Goal: Find specific page/section: Find specific page/section

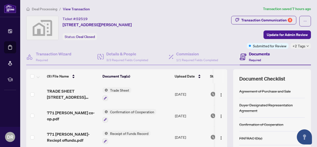
click at [170, 23] on div "Ticket #: 52519 [STREET_ADDRESS][PERSON_NAME] Status: Deal Closed" at bounding box center [103, 28] width 154 height 24
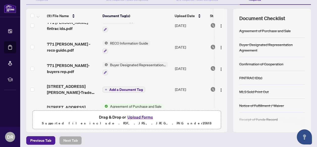
scroll to position [108, 0]
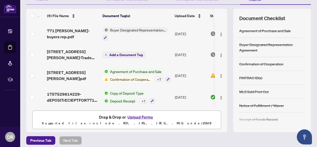
click at [222, 112] on div "(9) File Name Document Tag(s) Upload Date Status (9) File Name Document Tag(s) …" at bounding box center [126, 70] width 201 height 123
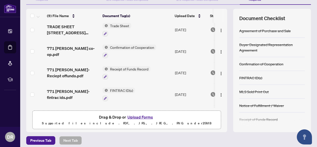
scroll to position [0, 0]
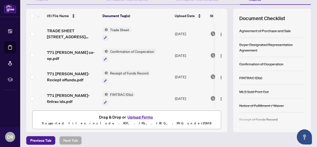
click at [223, 16] on th at bounding box center [225, 16] width 4 height 14
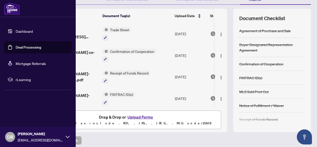
click at [22, 30] on link "Dashboard" at bounding box center [24, 31] width 17 height 5
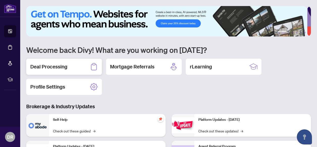
click at [52, 66] on h2 "Deal Processing" at bounding box center [48, 66] width 37 height 7
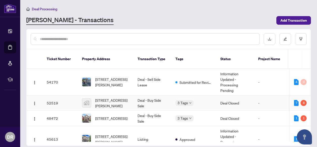
click at [152, 96] on td "Deal - Buy Side Sale" at bounding box center [152, 103] width 38 height 15
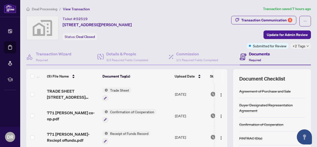
scroll to position [64, 0]
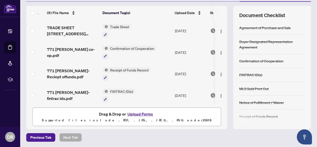
click at [223, 66] on div "(9) File Name Document Tag(s) Upload Date Status (9) File Name Document Tag(s) …" at bounding box center [168, 67] width 284 height 123
click at [220, 67] on td at bounding box center [221, 74] width 12 height 22
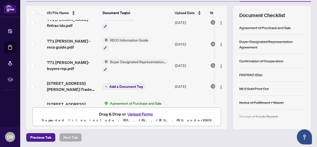
scroll to position [108, 0]
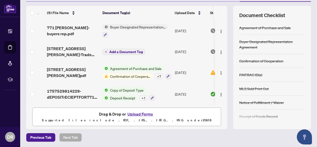
click at [222, 109] on div "(9) File Name Document Tag(s) Upload Date Status (9) File Name Document Tag(s) …" at bounding box center [126, 67] width 201 height 123
click at [222, 108] on div "(9) File Name Document Tag(s) Upload Date Status (9) File Name Document Tag(s) …" at bounding box center [126, 67] width 201 height 123
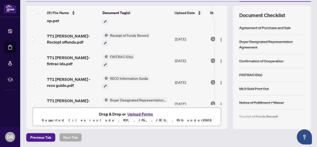
scroll to position [0, 0]
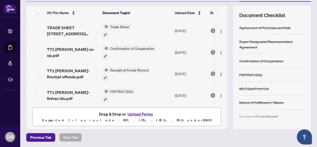
drag, startPoint x: 222, startPoint y: 17, endPoint x: 223, endPoint y: 13, distance: 3.8
click at [223, 13] on div "(9) File Name Document Tag(s) Upload Date Status (9) File Name Document Tag(s) …" at bounding box center [168, 67] width 284 height 123
